Goal: Information Seeking & Learning: Learn about a topic

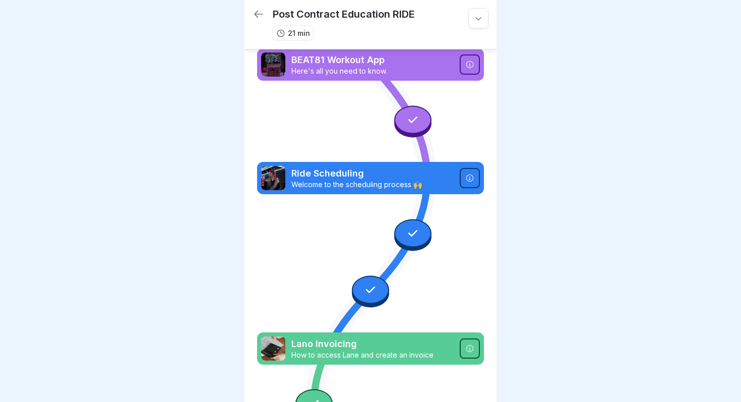
click at [260, 17] on icon at bounding box center [259, 14] width 12 height 12
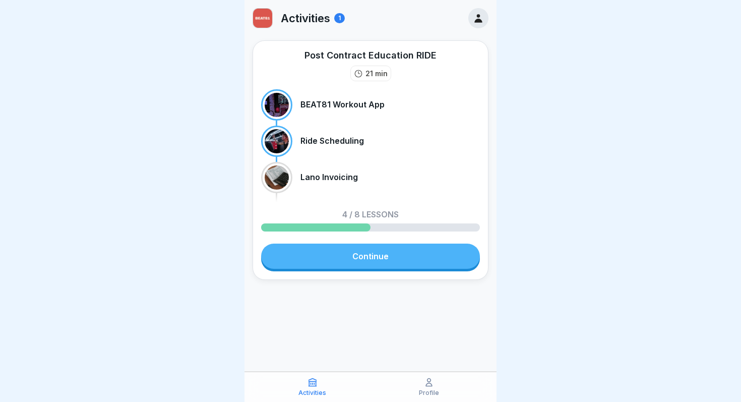
click at [384, 260] on link "Continue" at bounding box center [370, 256] width 219 height 25
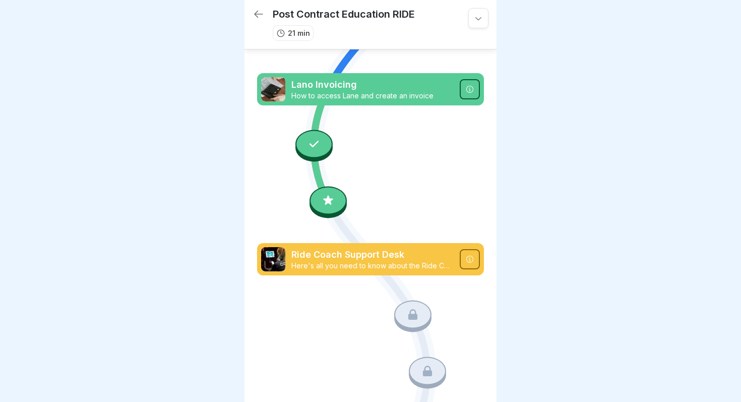
scroll to position [261, 0]
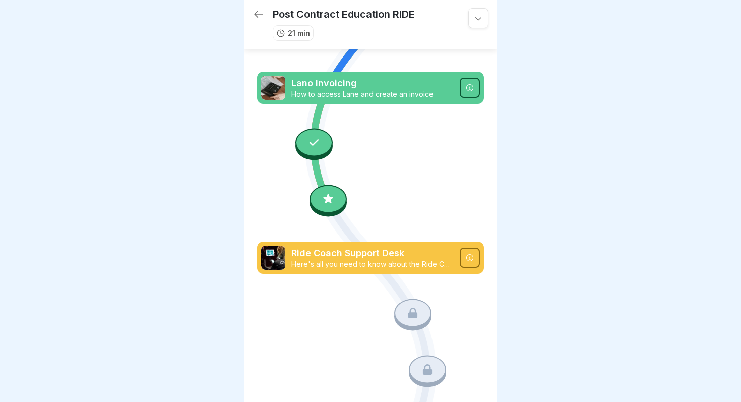
click at [311, 143] on icon at bounding box center [314, 142] width 13 height 13
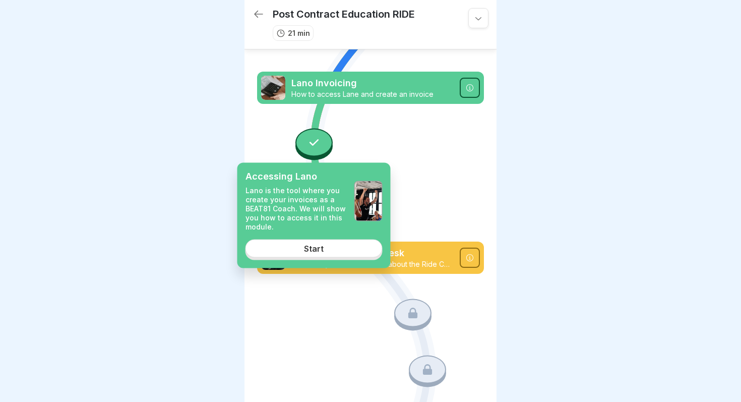
click at [311, 143] on icon at bounding box center [314, 142] width 13 height 13
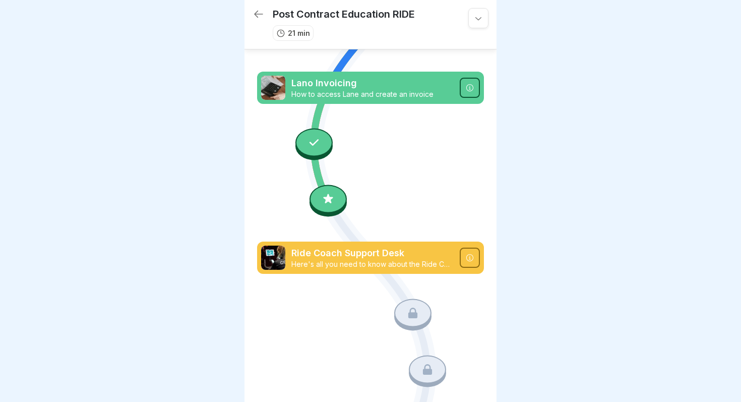
click at [311, 143] on icon at bounding box center [314, 142] width 13 height 13
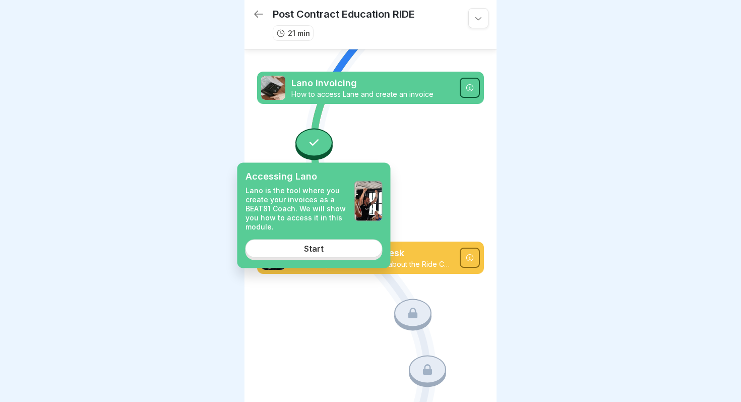
click at [321, 248] on div "Start" at bounding box center [314, 248] width 20 height 9
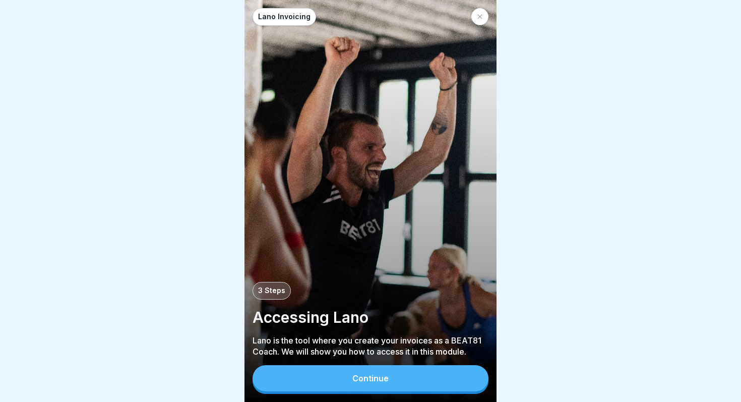
click at [396, 377] on button "Continue" at bounding box center [371, 378] width 236 height 26
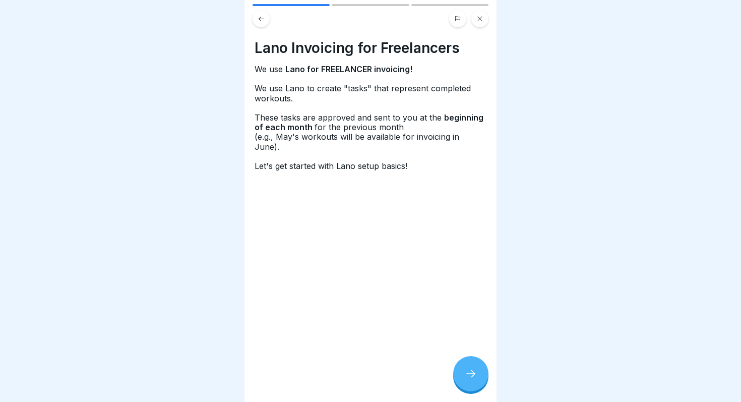
click at [471, 376] on icon at bounding box center [471, 374] width 12 height 12
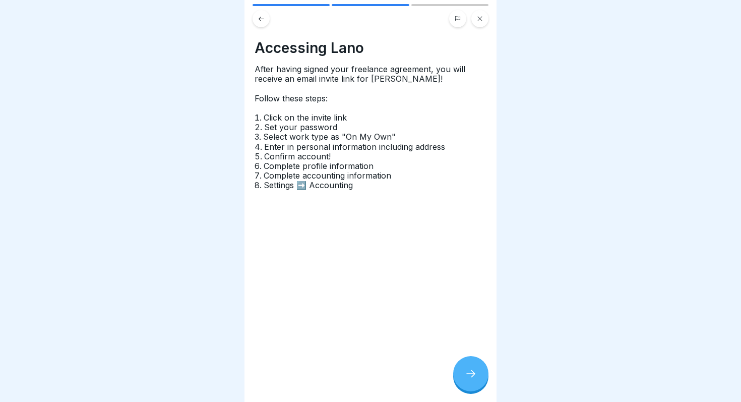
click at [471, 376] on icon at bounding box center [471, 374] width 12 height 12
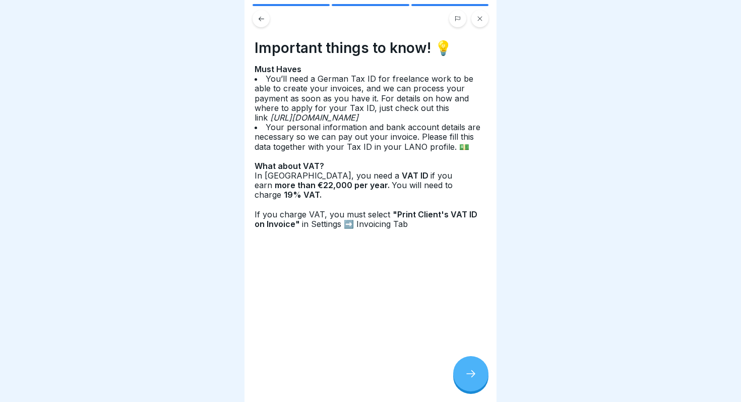
click at [471, 376] on icon at bounding box center [471, 374] width 12 height 12
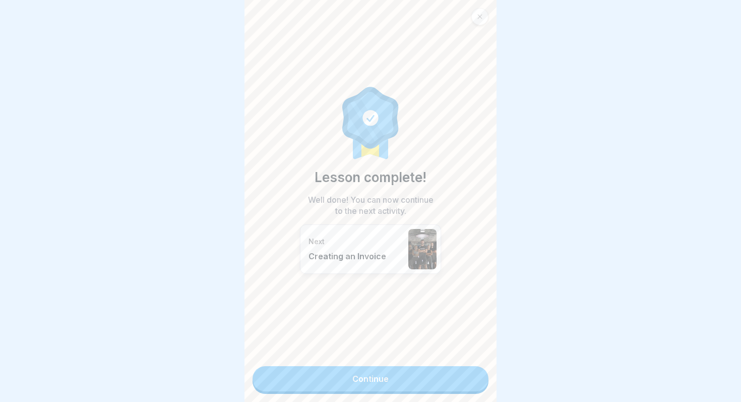
click at [420, 375] on link "Continue" at bounding box center [371, 378] width 236 height 25
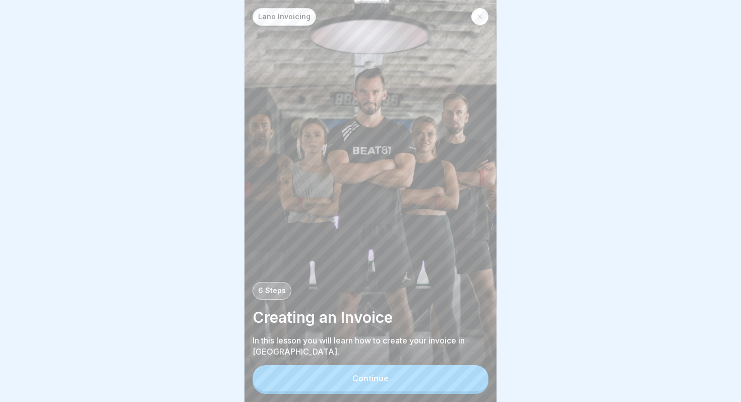
click at [420, 375] on button "Continue" at bounding box center [371, 378] width 236 height 26
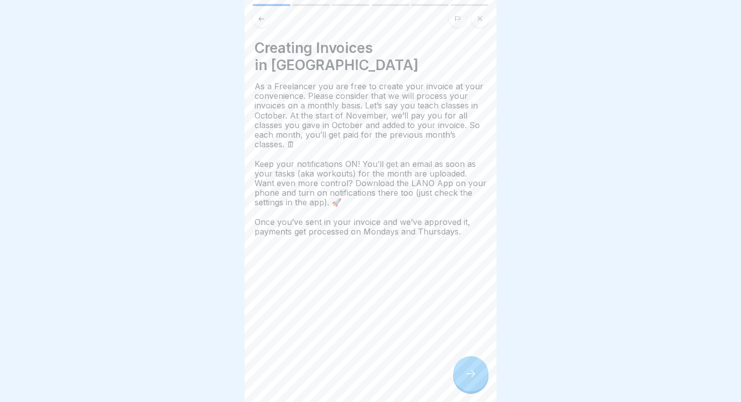
click at [477, 376] on div at bounding box center [470, 373] width 35 height 35
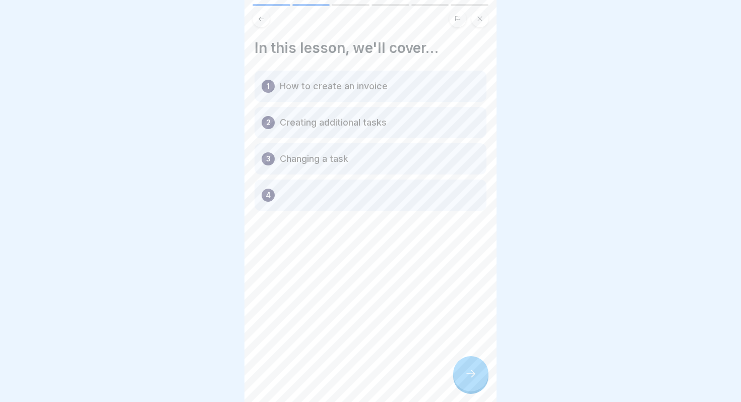
click at [477, 376] on div at bounding box center [470, 373] width 35 height 35
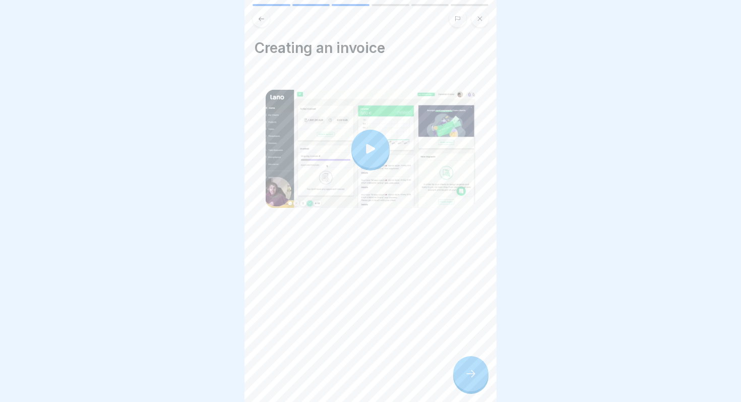
click at [370, 152] on icon at bounding box center [371, 149] width 14 height 14
click at [479, 372] on div at bounding box center [470, 373] width 35 height 35
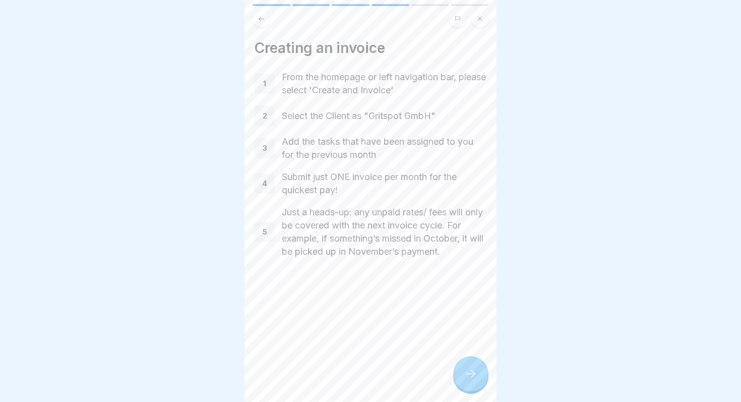
click at [473, 377] on icon at bounding box center [471, 374] width 12 height 12
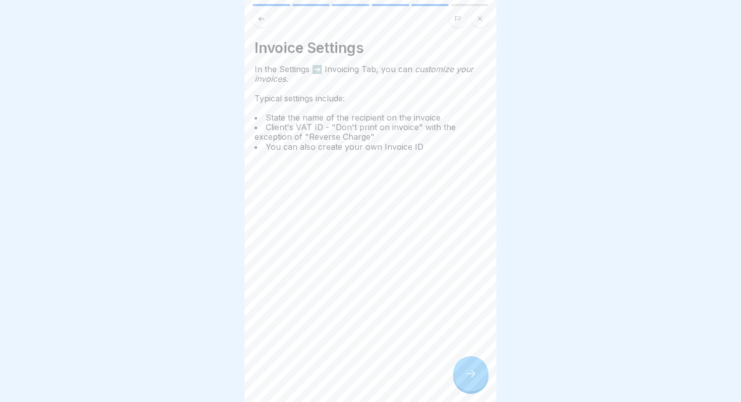
click at [474, 380] on div at bounding box center [470, 373] width 35 height 35
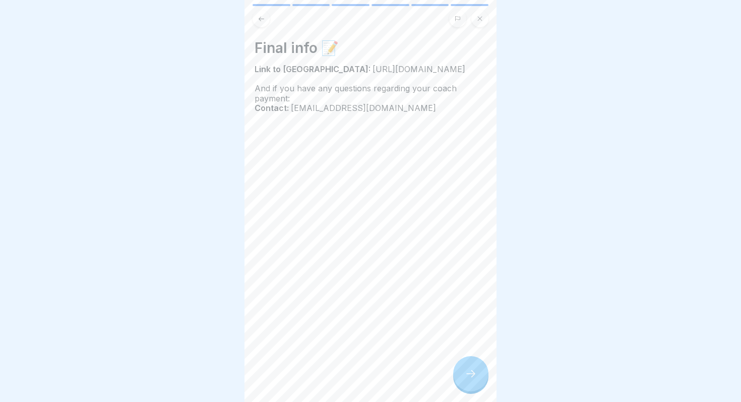
click at [474, 380] on div at bounding box center [470, 373] width 35 height 35
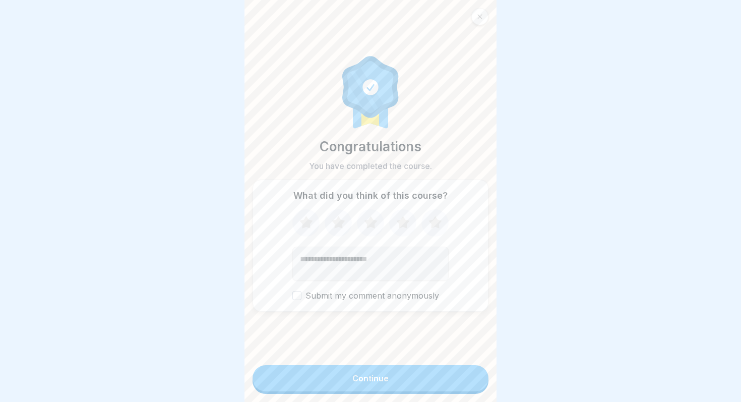
click at [434, 379] on button "Continue" at bounding box center [371, 378] width 236 height 26
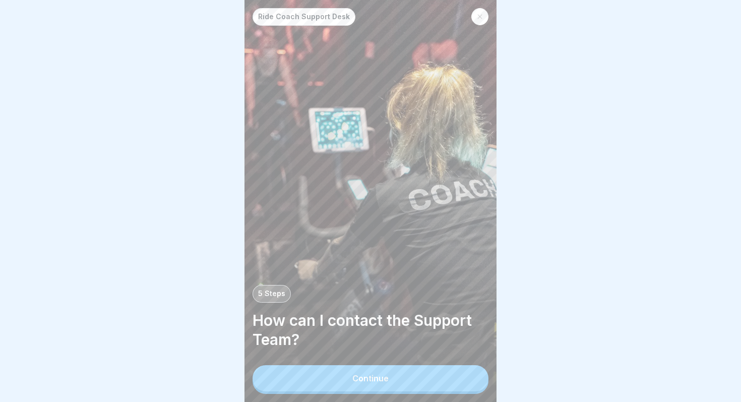
click at [408, 373] on button "Continue" at bounding box center [371, 378] width 236 height 26
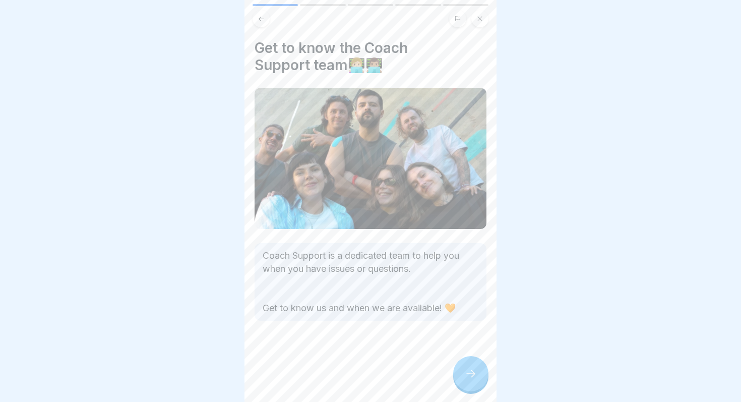
click at [472, 382] on div at bounding box center [470, 373] width 35 height 35
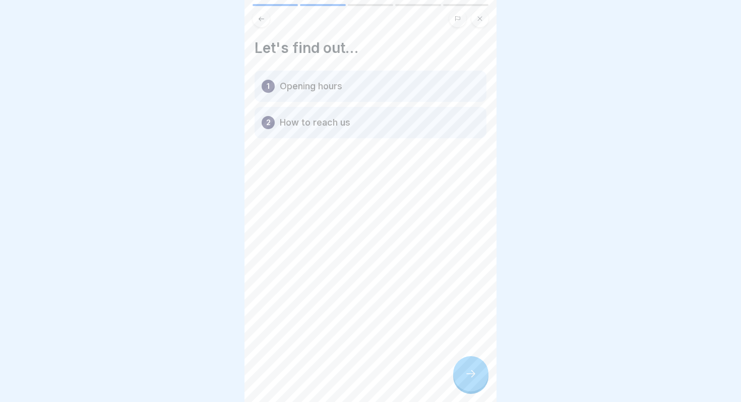
click at [472, 382] on div at bounding box center [470, 373] width 35 height 35
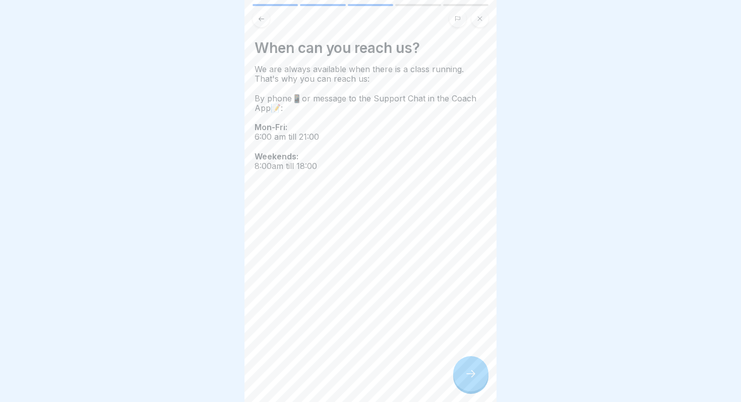
click at [472, 382] on div at bounding box center [470, 373] width 35 height 35
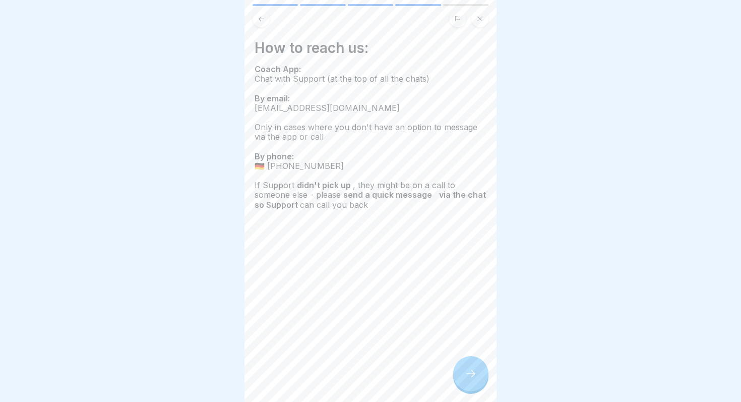
click at [472, 382] on div at bounding box center [470, 373] width 35 height 35
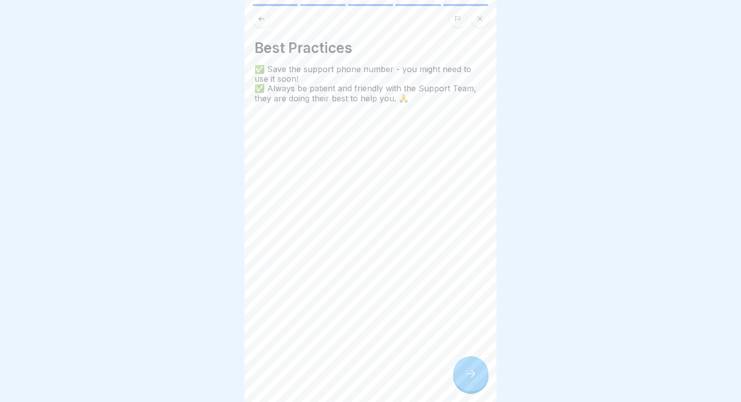
click at [472, 382] on div at bounding box center [470, 373] width 35 height 35
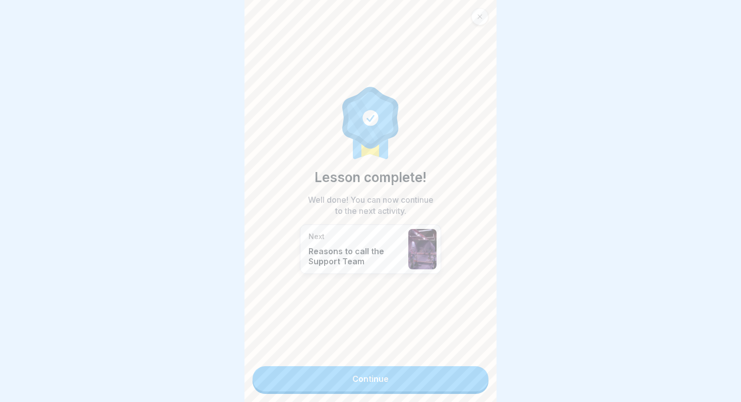
click at [472, 382] on link "Continue" at bounding box center [371, 378] width 236 height 25
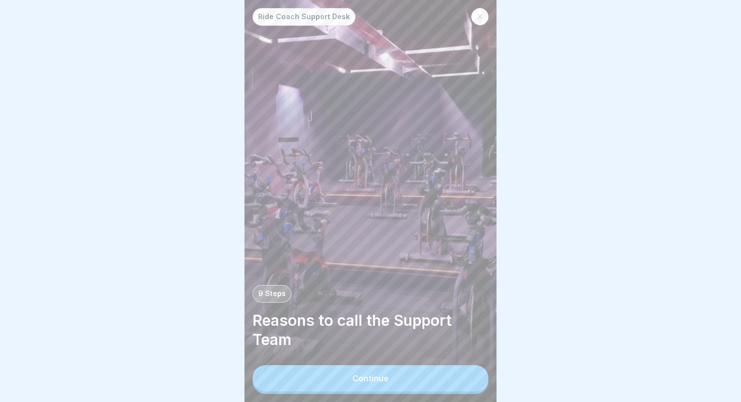
click at [454, 382] on button "Continue" at bounding box center [371, 378] width 236 height 26
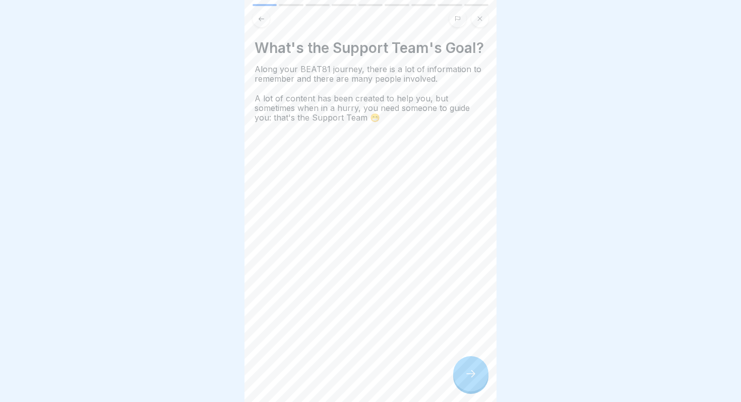
click at [468, 375] on icon at bounding box center [471, 374] width 12 height 12
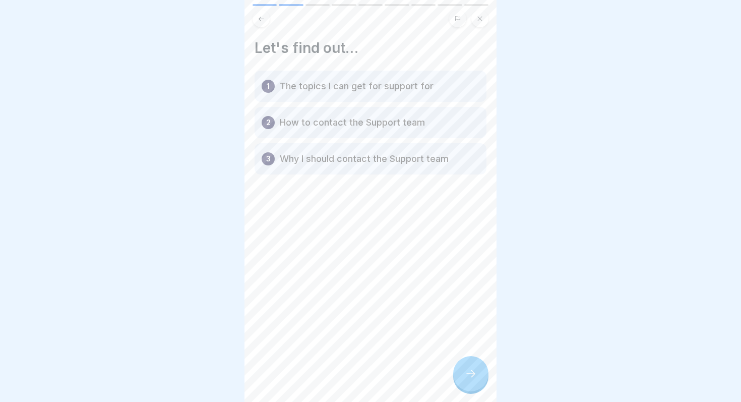
click at [468, 375] on icon at bounding box center [471, 374] width 12 height 12
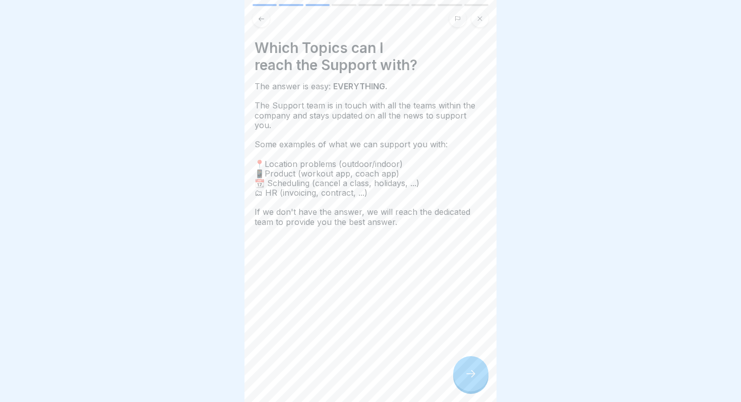
click at [468, 375] on icon at bounding box center [471, 374] width 12 height 12
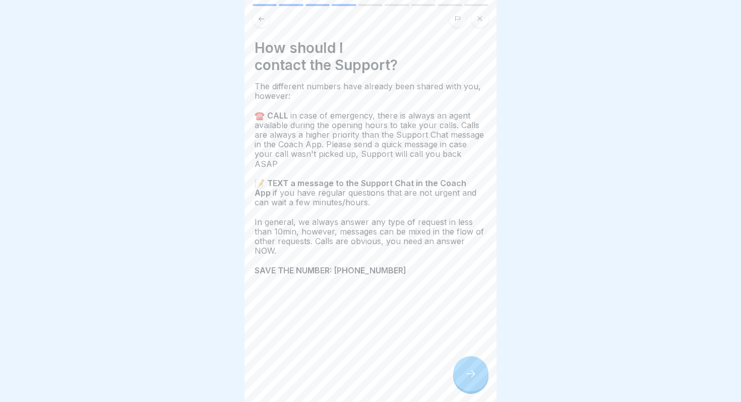
click at [479, 371] on div at bounding box center [470, 373] width 35 height 35
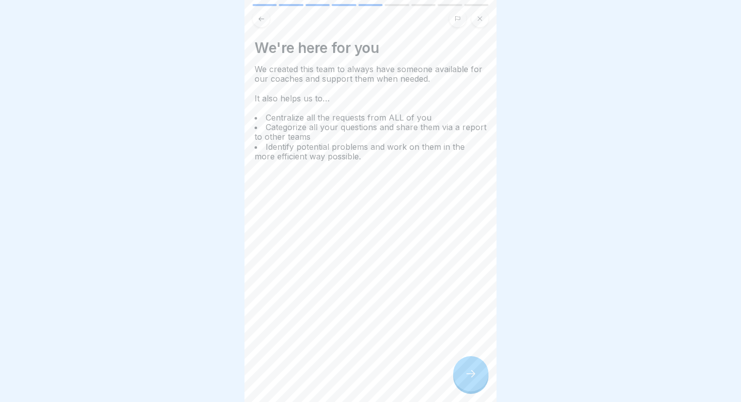
click at [483, 381] on div at bounding box center [470, 373] width 35 height 35
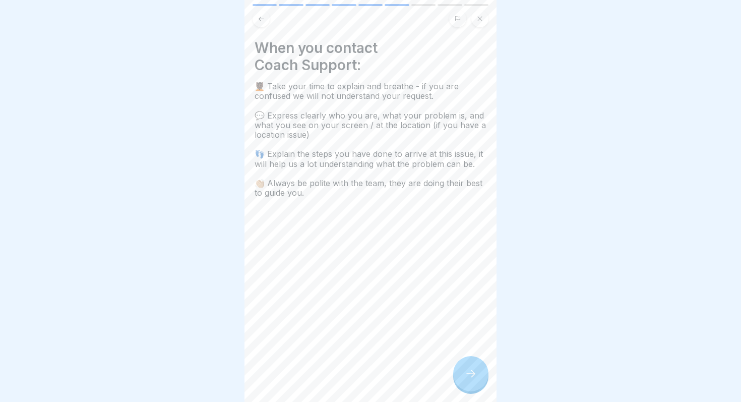
click at [469, 379] on icon at bounding box center [471, 374] width 12 height 12
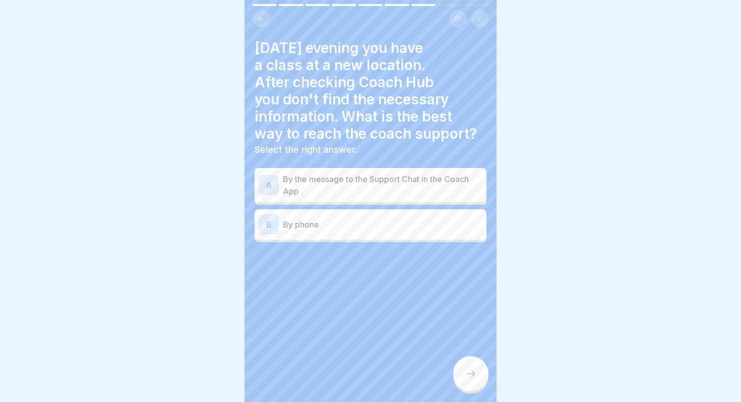
click at [422, 196] on p "By the message to the Support Chat in the Coach App" at bounding box center [383, 185] width 200 height 24
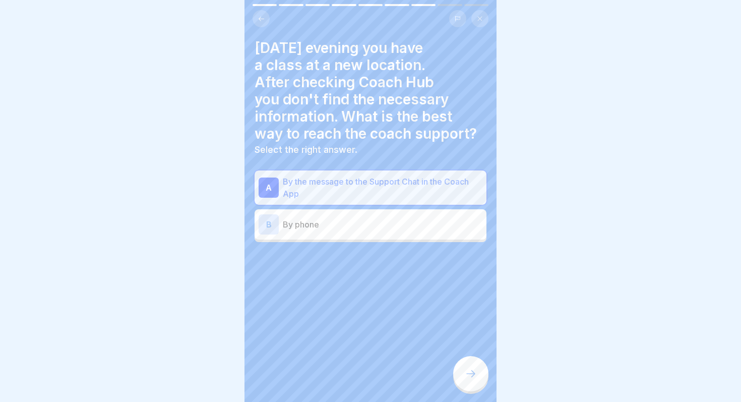
click at [467, 363] on div at bounding box center [470, 373] width 35 height 35
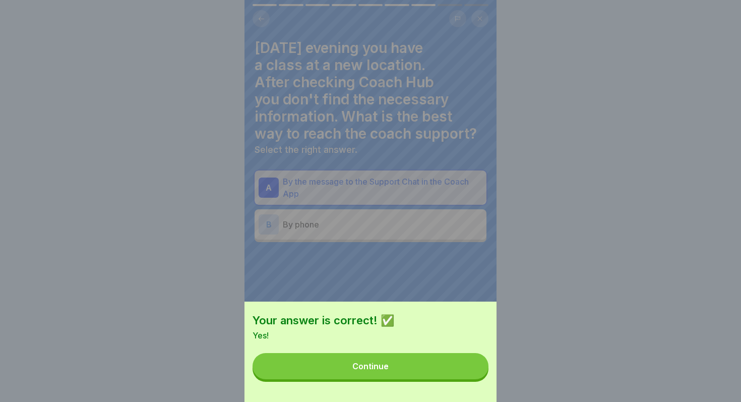
click at [427, 363] on button "Continue" at bounding box center [371, 366] width 236 height 26
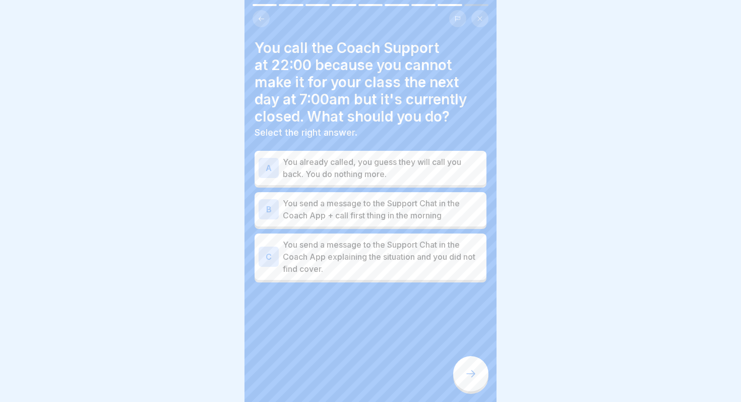
click at [436, 269] on p "You send a message to the Support Chat in the Coach App explaining the situatio…" at bounding box center [383, 256] width 200 height 36
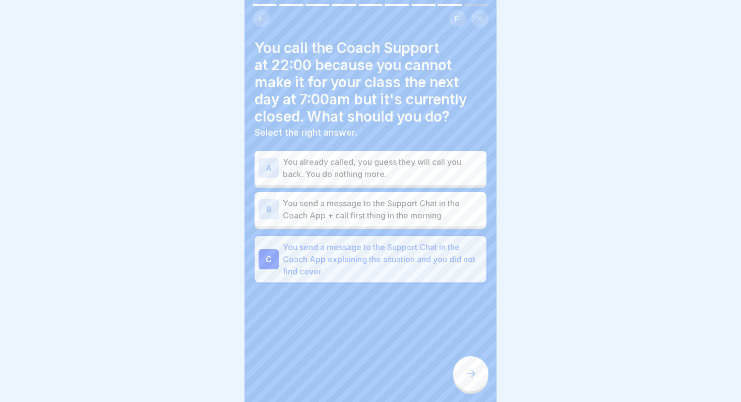
click at [464, 373] on div at bounding box center [470, 373] width 35 height 35
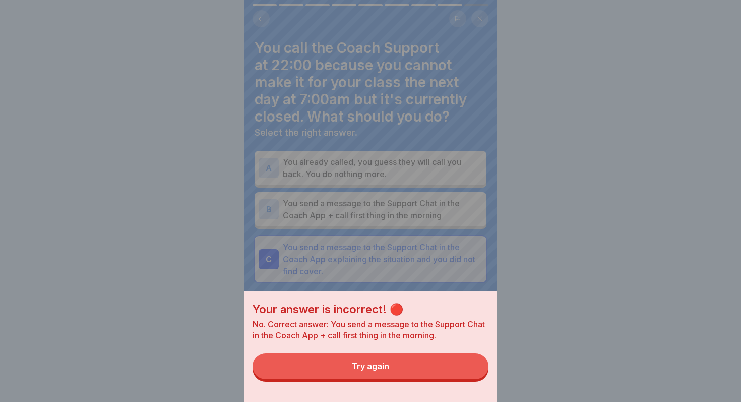
click at [412, 373] on button "Try again" at bounding box center [371, 366] width 236 height 26
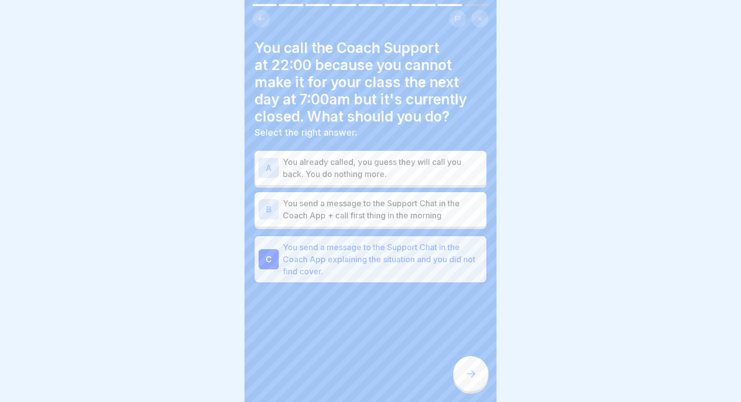
click at [409, 215] on p "You send a message to the Support Chat in the Coach App + call first thing in t…" at bounding box center [383, 209] width 200 height 24
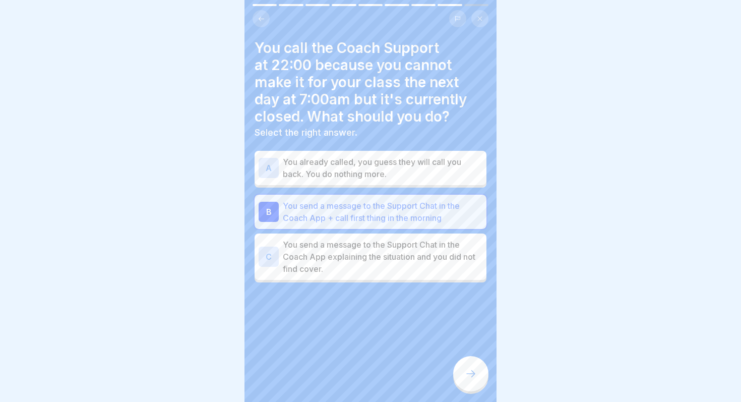
click at [469, 377] on icon at bounding box center [471, 374] width 12 height 12
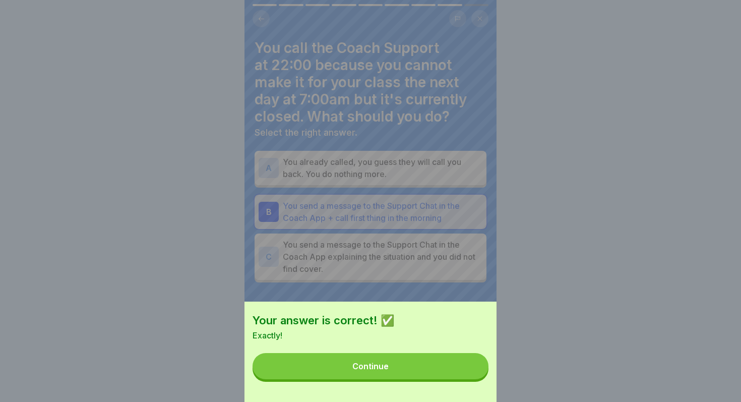
click at [450, 372] on button "Continue" at bounding box center [371, 366] width 236 height 26
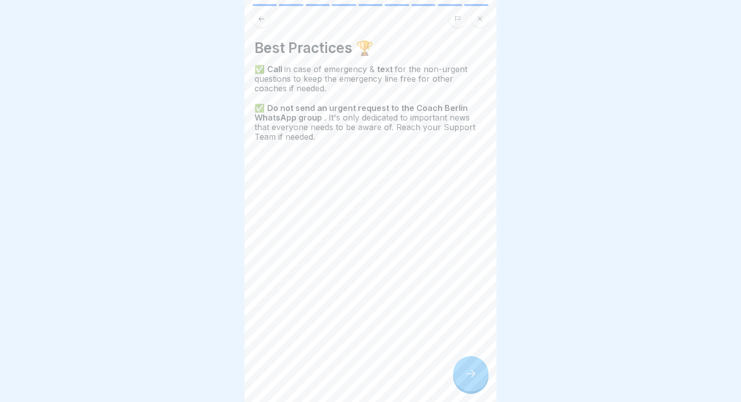
click at [468, 368] on div at bounding box center [470, 373] width 35 height 35
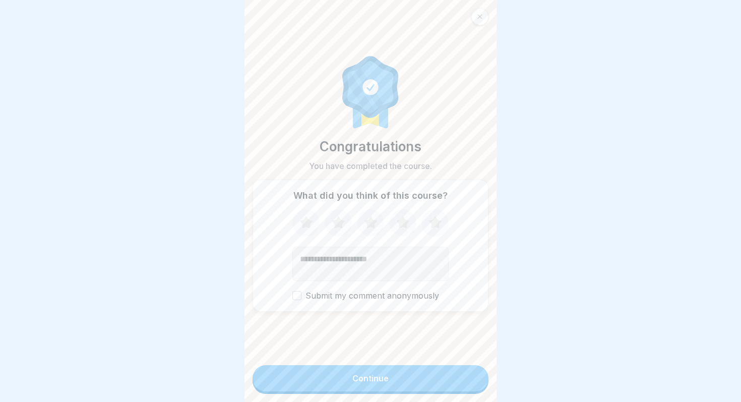
click at [445, 378] on button "Continue" at bounding box center [371, 378] width 236 height 26
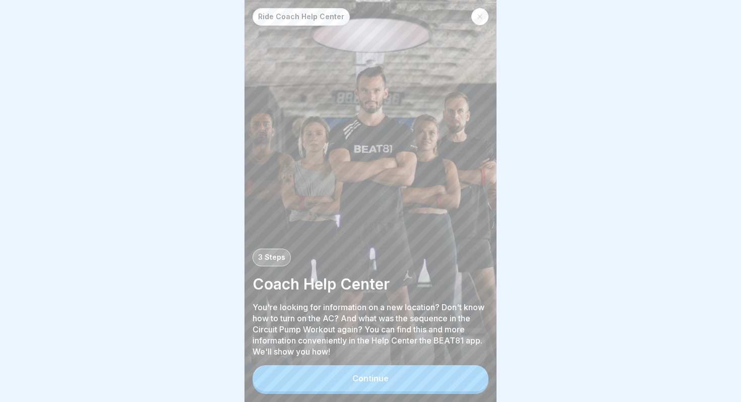
click at [445, 378] on button "Continue" at bounding box center [371, 378] width 236 height 26
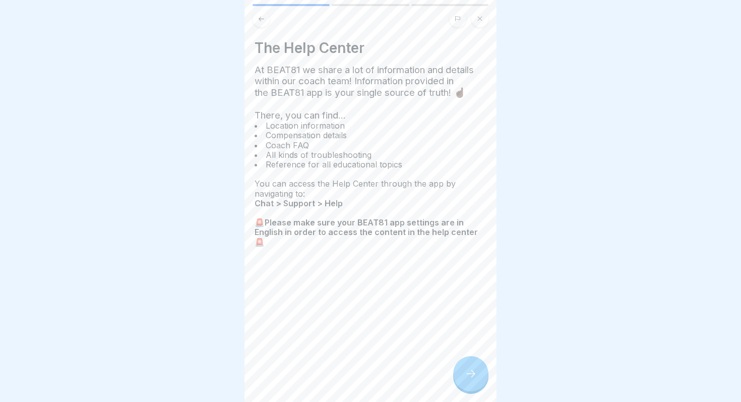
click at [470, 372] on icon at bounding box center [471, 374] width 12 height 12
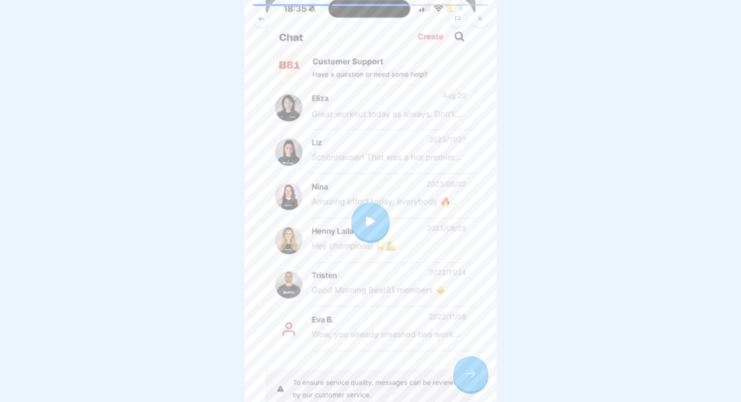
scroll to position [112, 0]
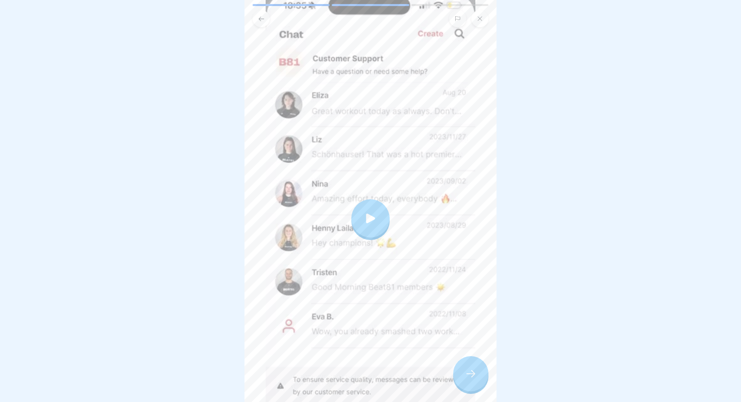
click at [378, 218] on div at bounding box center [370, 218] width 38 height 38
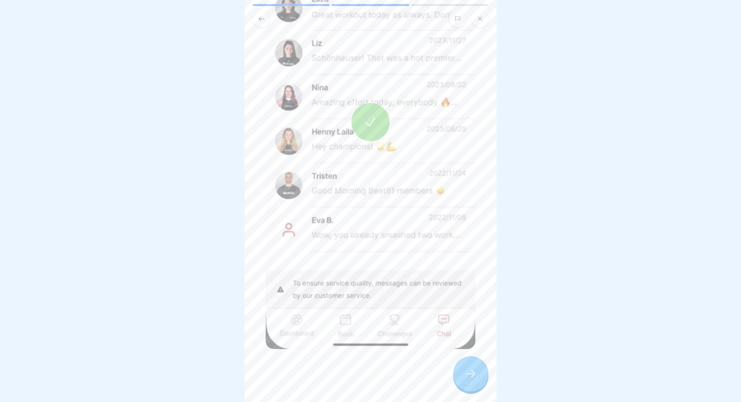
scroll to position [216, 0]
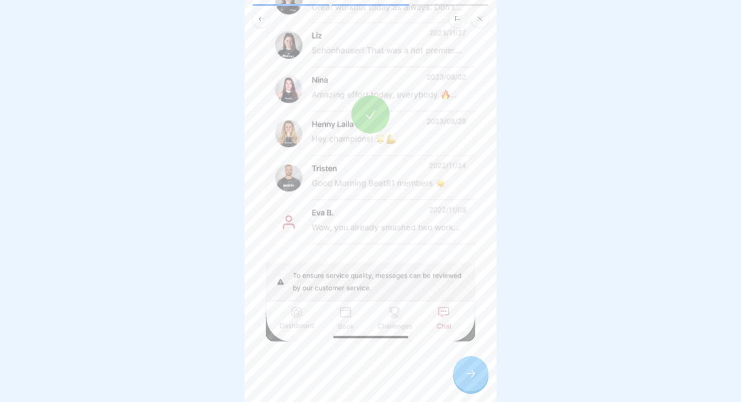
click at [464, 379] on div at bounding box center [470, 373] width 35 height 35
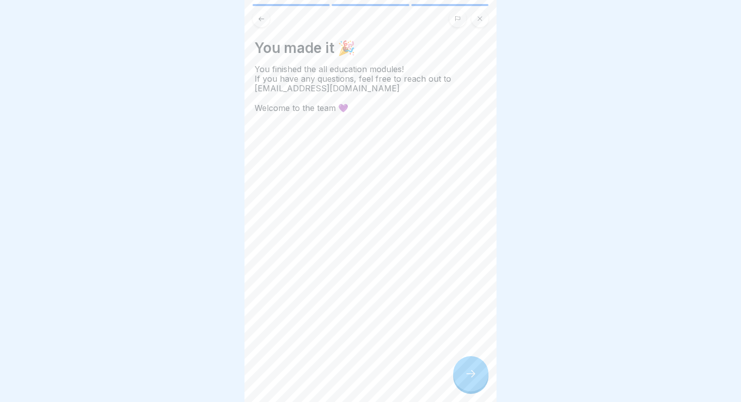
click at [464, 379] on div at bounding box center [470, 373] width 35 height 35
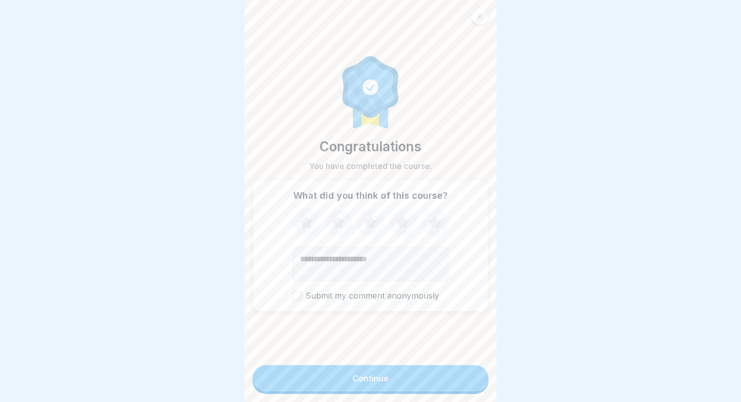
click at [438, 381] on button "Continue" at bounding box center [371, 378] width 236 height 26
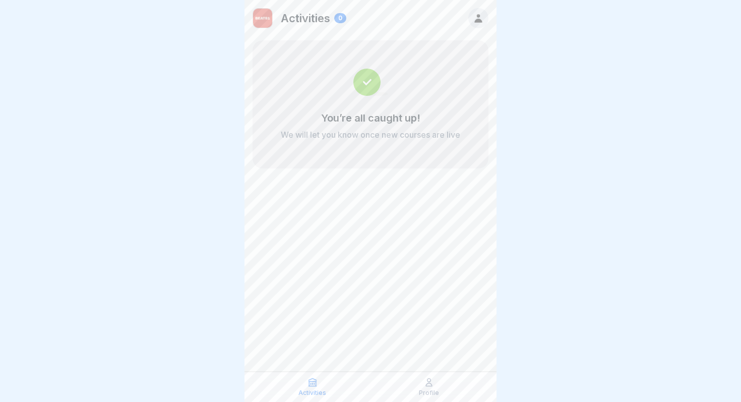
click at [429, 388] on div "Profile" at bounding box center [428, 386] width 111 height 19
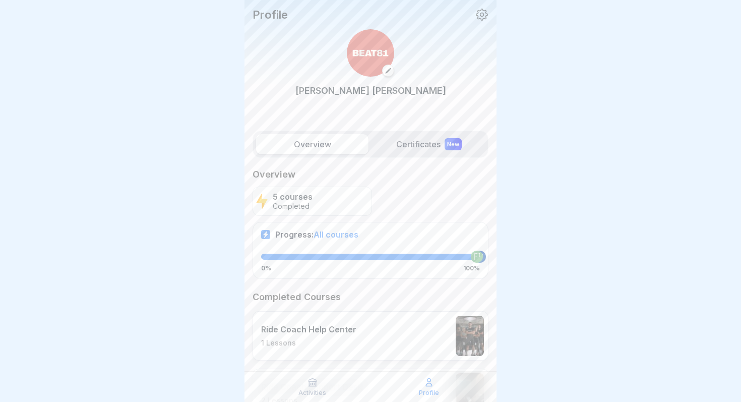
click at [431, 143] on label "Certificates New" at bounding box center [429, 144] width 112 height 20
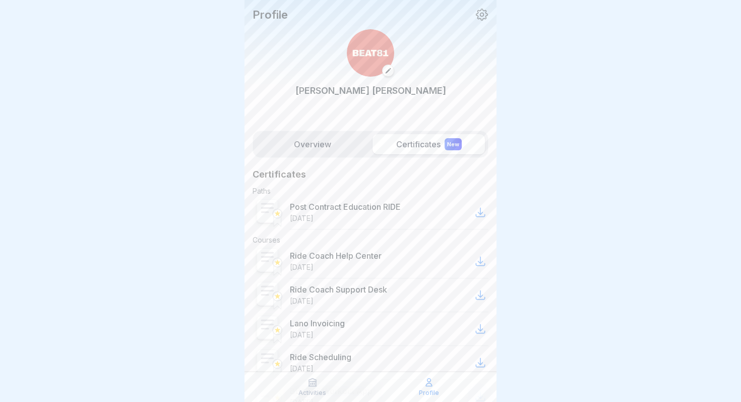
click at [305, 147] on label "Overview" at bounding box center [312, 144] width 112 height 20
